Goal: Transaction & Acquisition: Purchase product/service

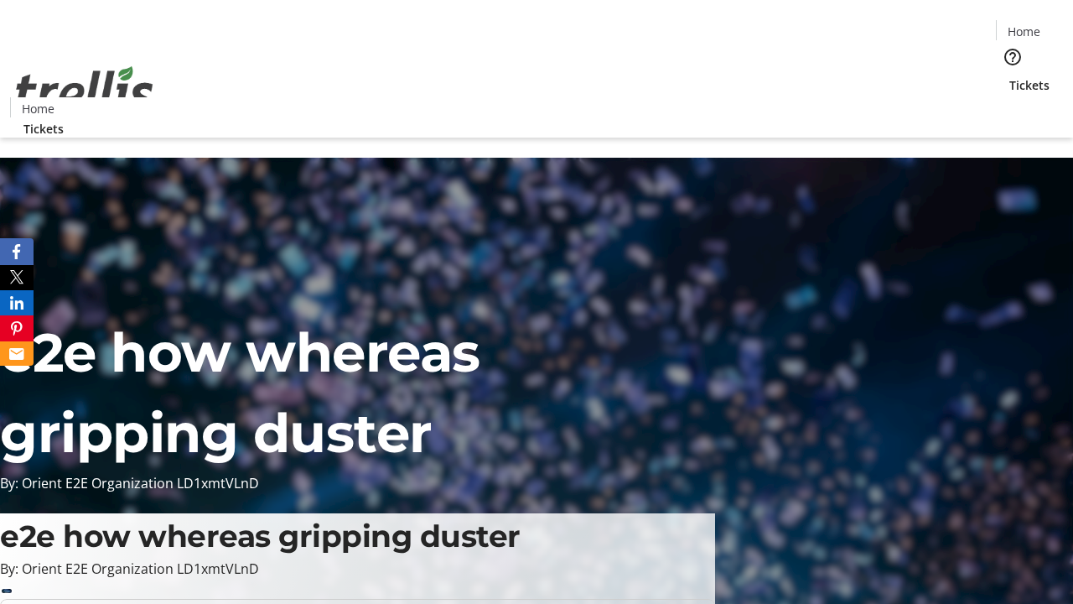
click at [1025, 25] on span "Sign Up" at bounding box center [1032, 23] width 49 height 20
type input "[PERSON_NAME][EMAIL_ADDRESS][DOMAIN_NAME]"
type input "[PERSON_NAME]"
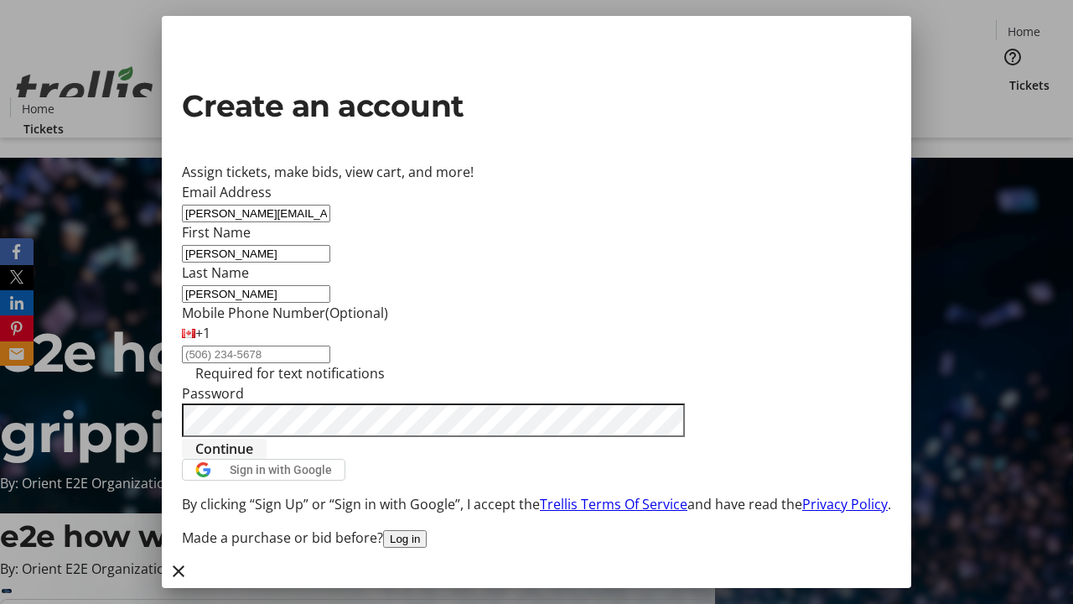
click at [253, 459] on span "Continue" at bounding box center [224, 448] width 58 height 20
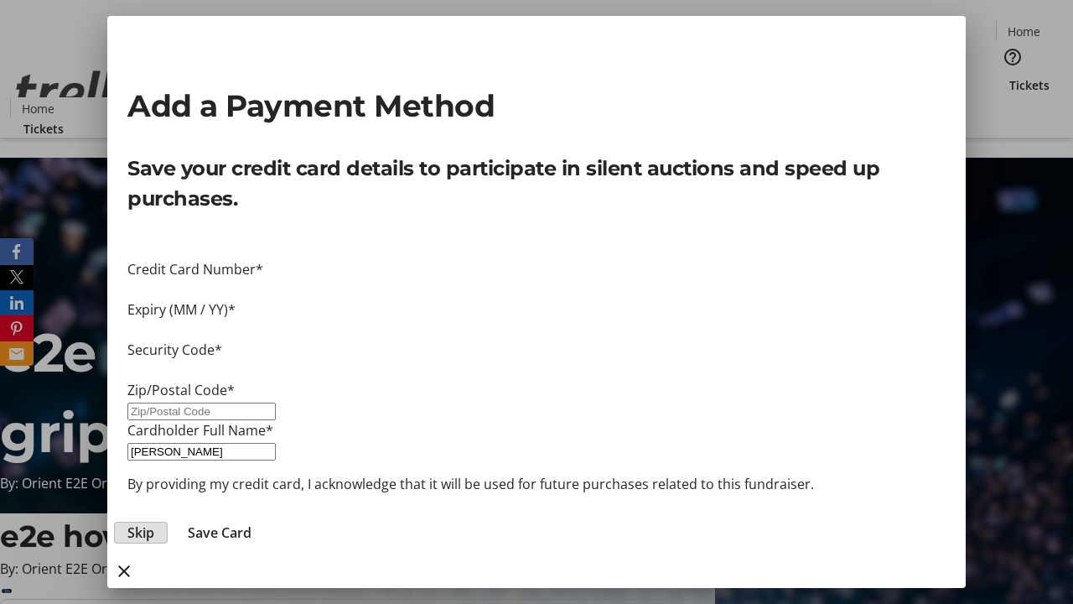
click at [154, 522] on span "Skip" at bounding box center [140, 532] width 27 height 20
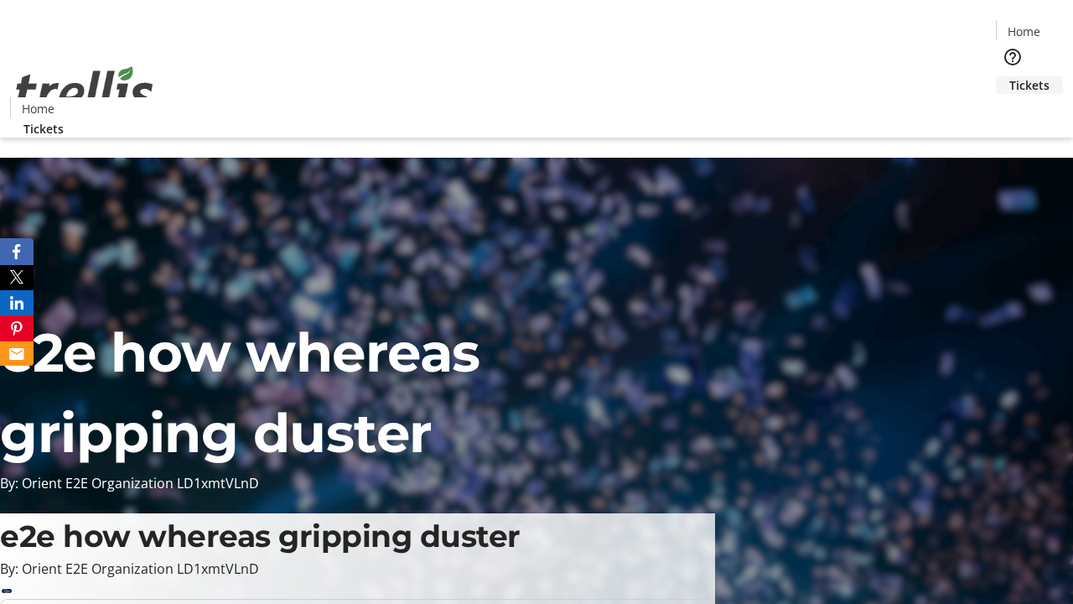
click at [1009, 76] on span "Tickets" at bounding box center [1029, 85] width 40 height 18
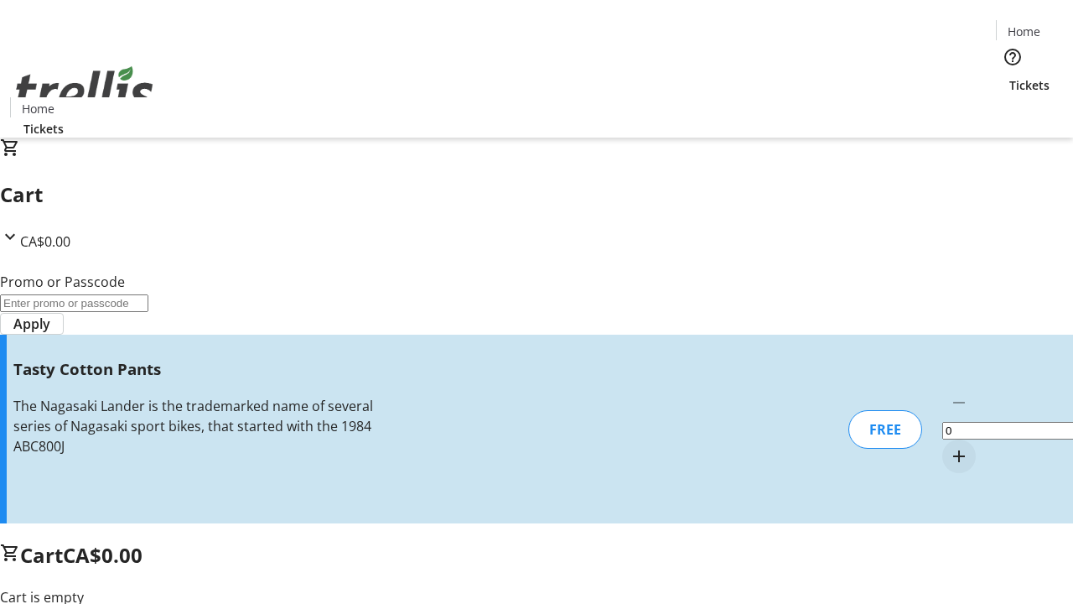
click at [949, 446] on mat-icon "Increment by one" at bounding box center [959, 456] width 20 height 20
type input "1"
